Goal: Find contact information: Find contact information

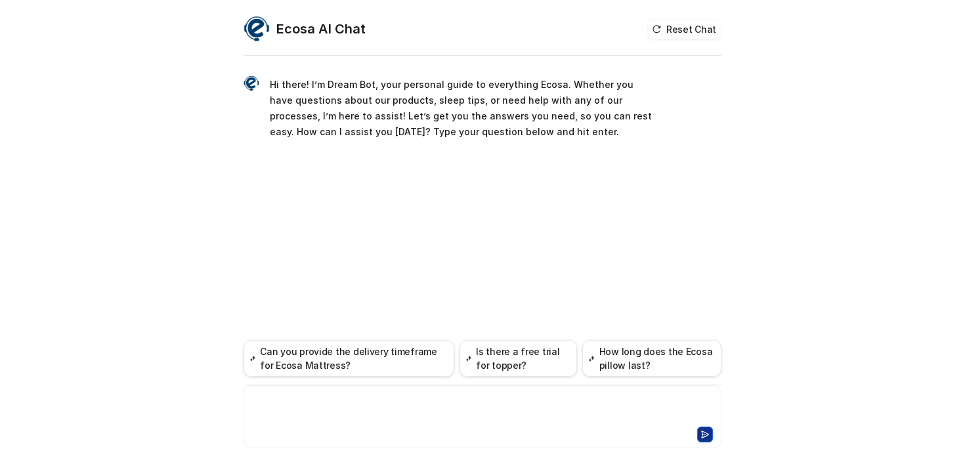
click at [406, 414] on div at bounding box center [482, 409] width 471 height 30
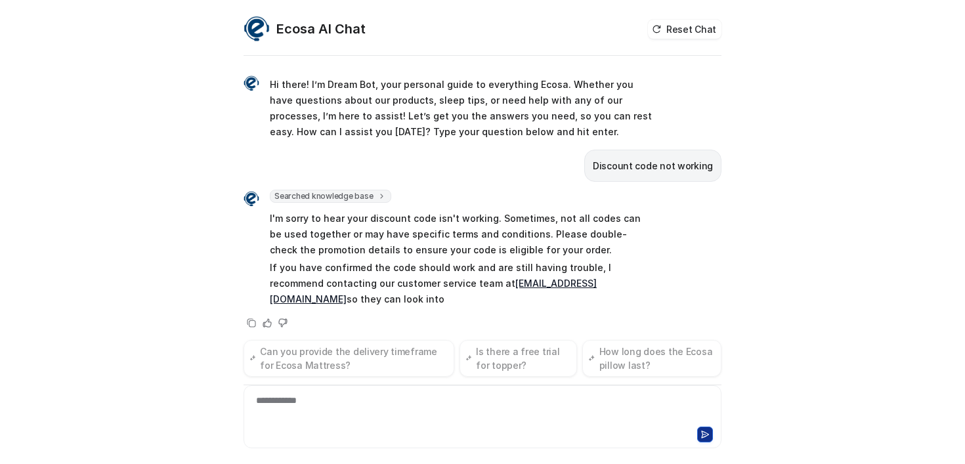
scroll to position [24, 0]
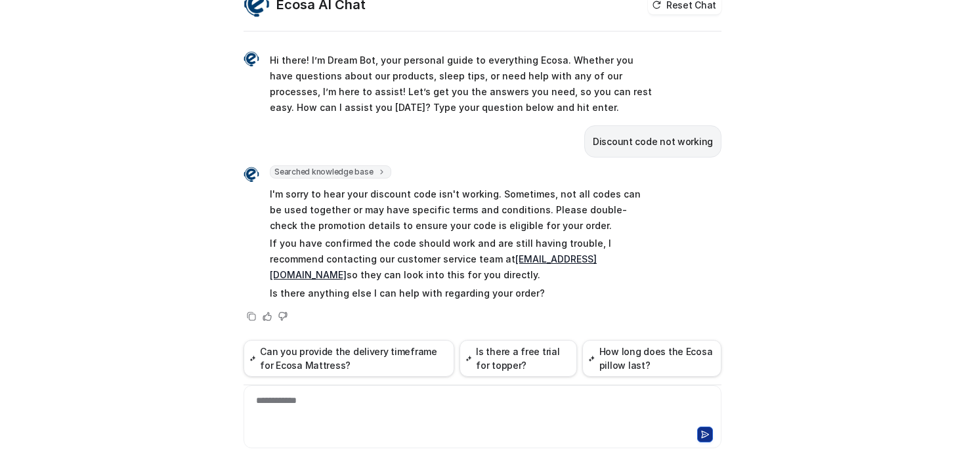
drag, startPoint x: 512, startPoint y: 270, endPoint x: 471, endPoint y: 272, distance: 41.4
click at [471, 272] on p "If you have confirmed the code should work and are still having trouble, I reco…" at bounding box center [462, 259] width 384 height 47
drag, startPoint x: 445, startPoint y: 260, endPoint x: 550, endPoint y: 260, distance: 105.0
click at [550, 260] on p "If you have confirmed the code should work and are still having trouble, I reco…" at bounding box center [462, 259] width 384 height 47
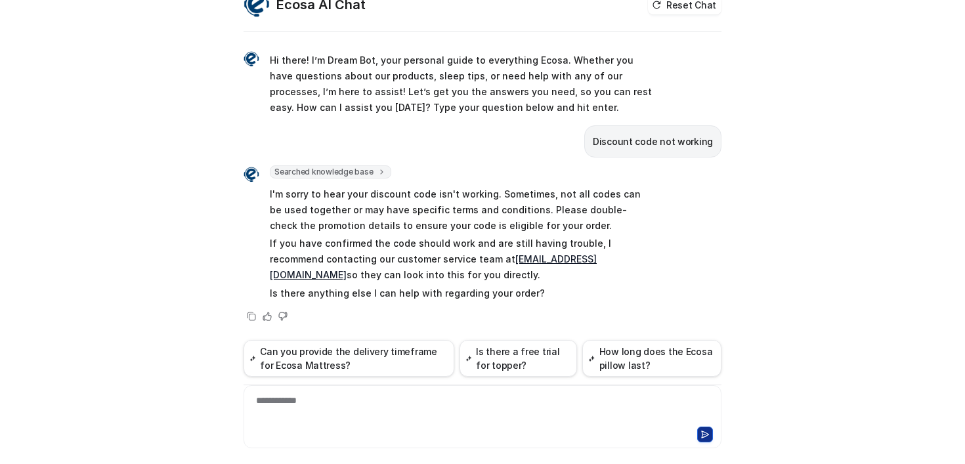
copy p "[EMAIL_ADDRESS][DOMAIN_NAME]"
click at [520, 230] on p "I'm sorry to hear your discount code isn't working. Sometimes, not all codes ca…" at bounding box center [462, 209] width 384 height 47
